Goal: Obtain resource: Obtain resource

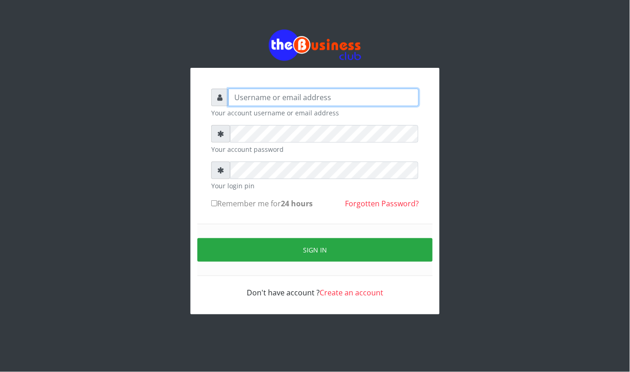
type input "kennyclassy"
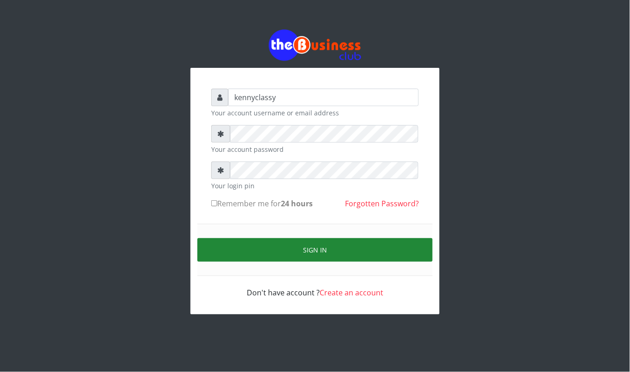
click at [319, 255] on button "Sign in" at bounding box center [314, 250] width 235 height 24
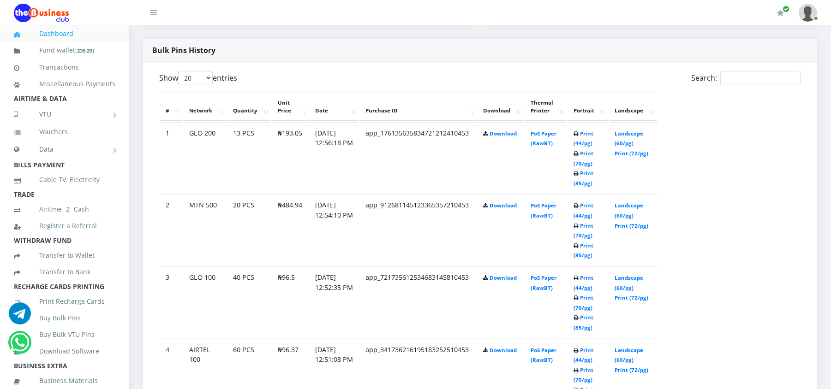
scroll to position [467, 0]
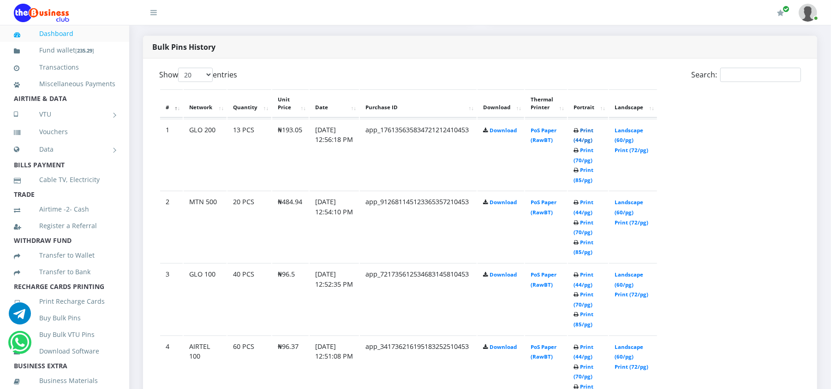
click at [579, 127] on link "Print (44/pg)" at bounding box center [583, 135] width 20 height 17
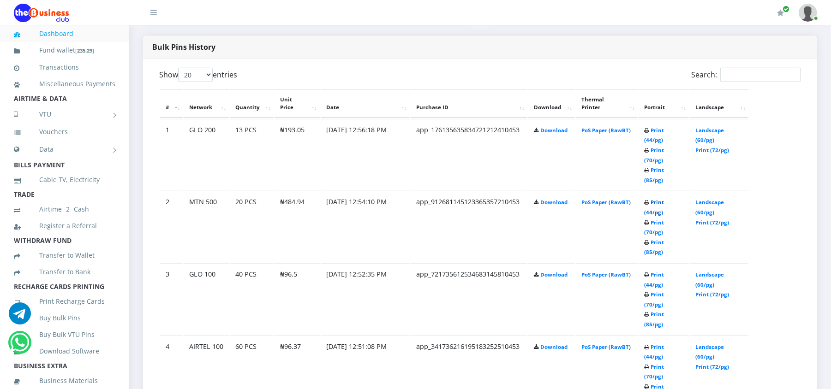
click at [661, 199] on link "Print (44/pg)" at bounding box center [654, 207] width 20 height 17
click at [650, 271] on link "Print (44/pg)" at bounding box center [654, 279] width 20 height 17
click at [708, 344] on link "Landscape (60/pg)" at bounding box center [709, 352] width 29 height 17
click at [654, 202] on link "Print (44/pg)" at bounding box center [654, 207] width 20 height 17
click at [704, 344] on link "Landscape (60/pg)" at bounding box center [709, 352] width 29 height 17
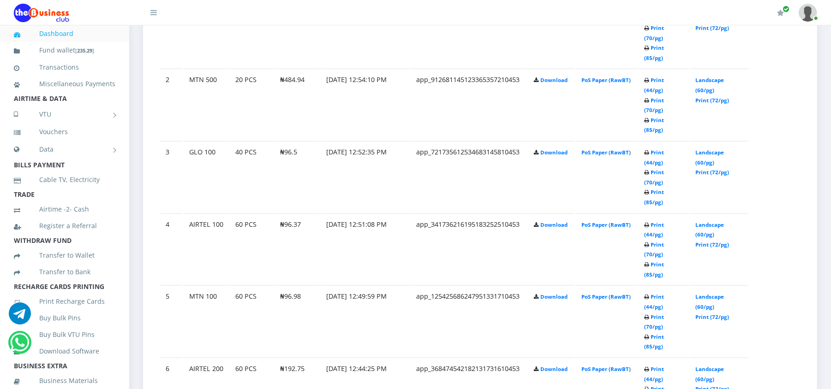
scroll to position [591, 0]
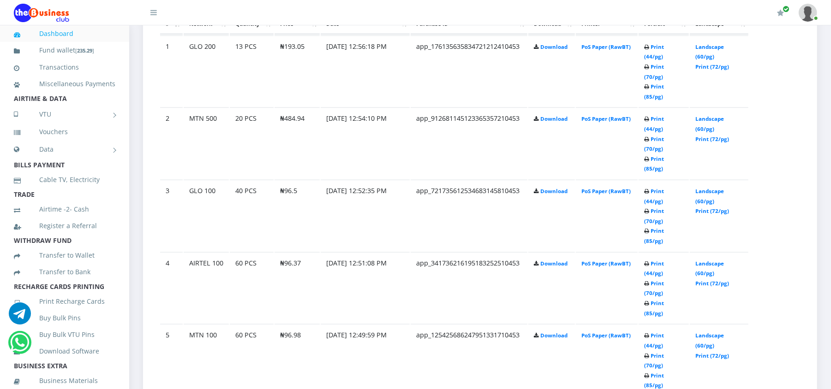
scroll to position [591, 0]
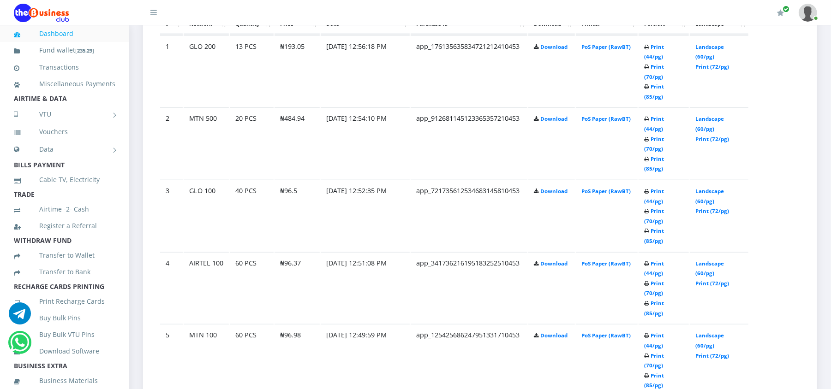
scroll to position [591, 0]
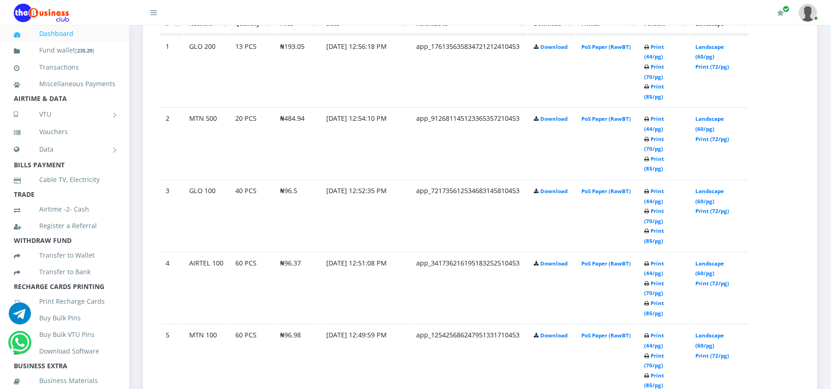
scroll to position [591, 0]
